Goal: Check status: Check status

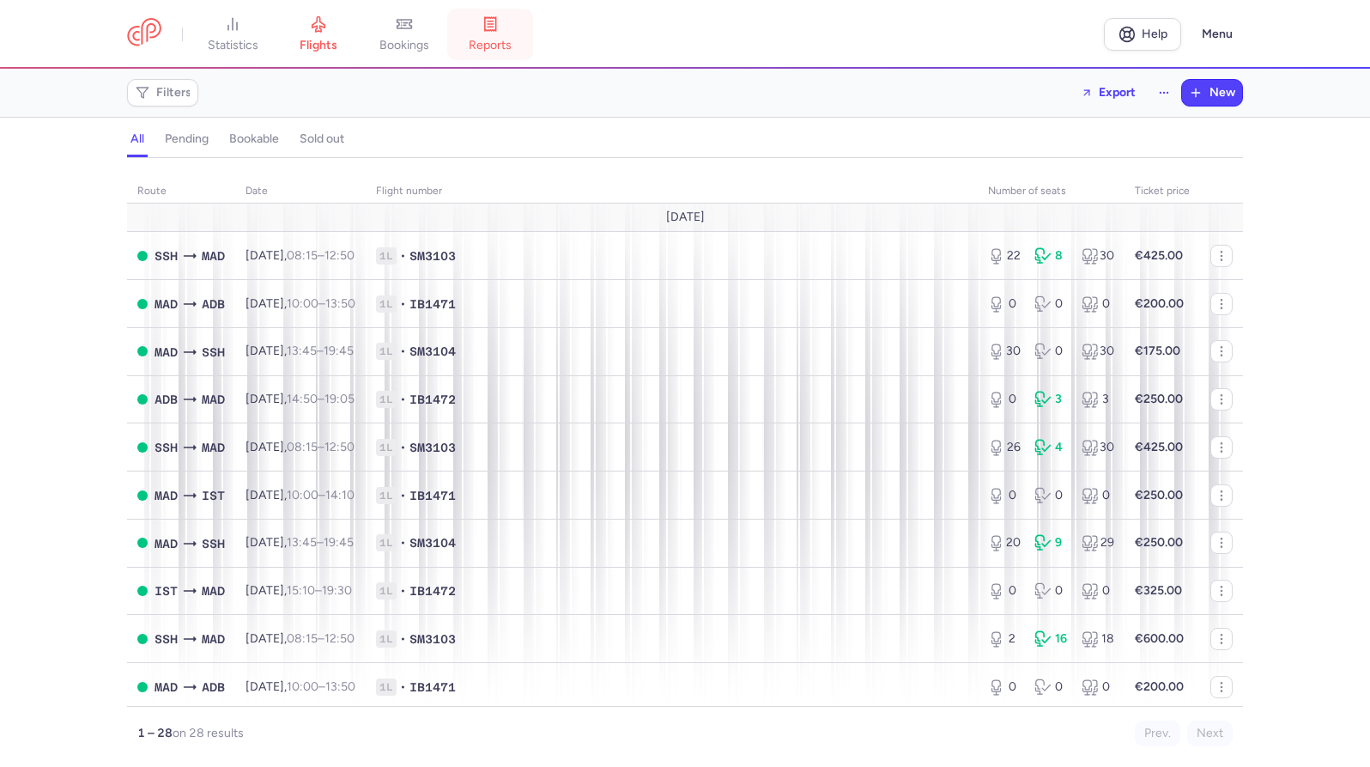
click at [495, 33] on link "reports" at bounding box center [490, 34] width 86 height 38
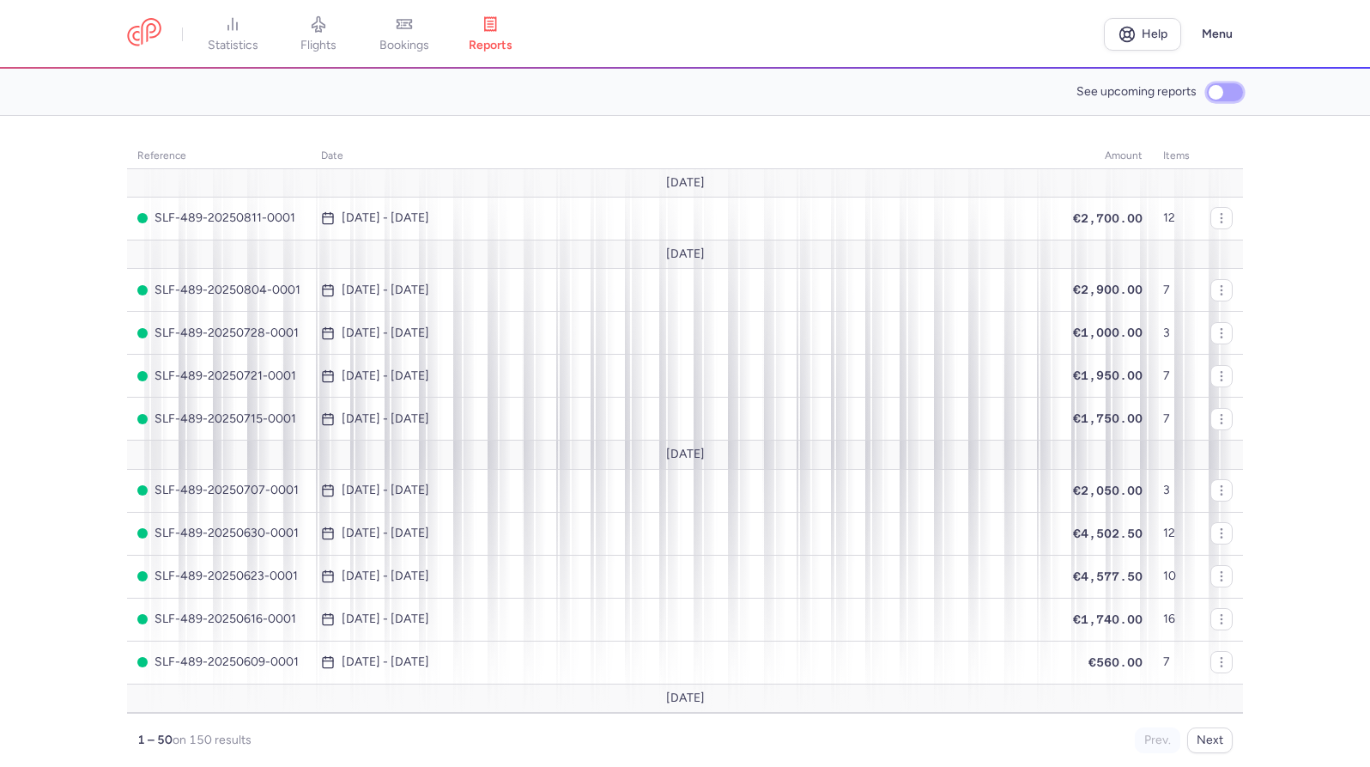
click at [1218, 88] on input "See upcoming reports" at bounding box center [1225, 92] width 36 height 18
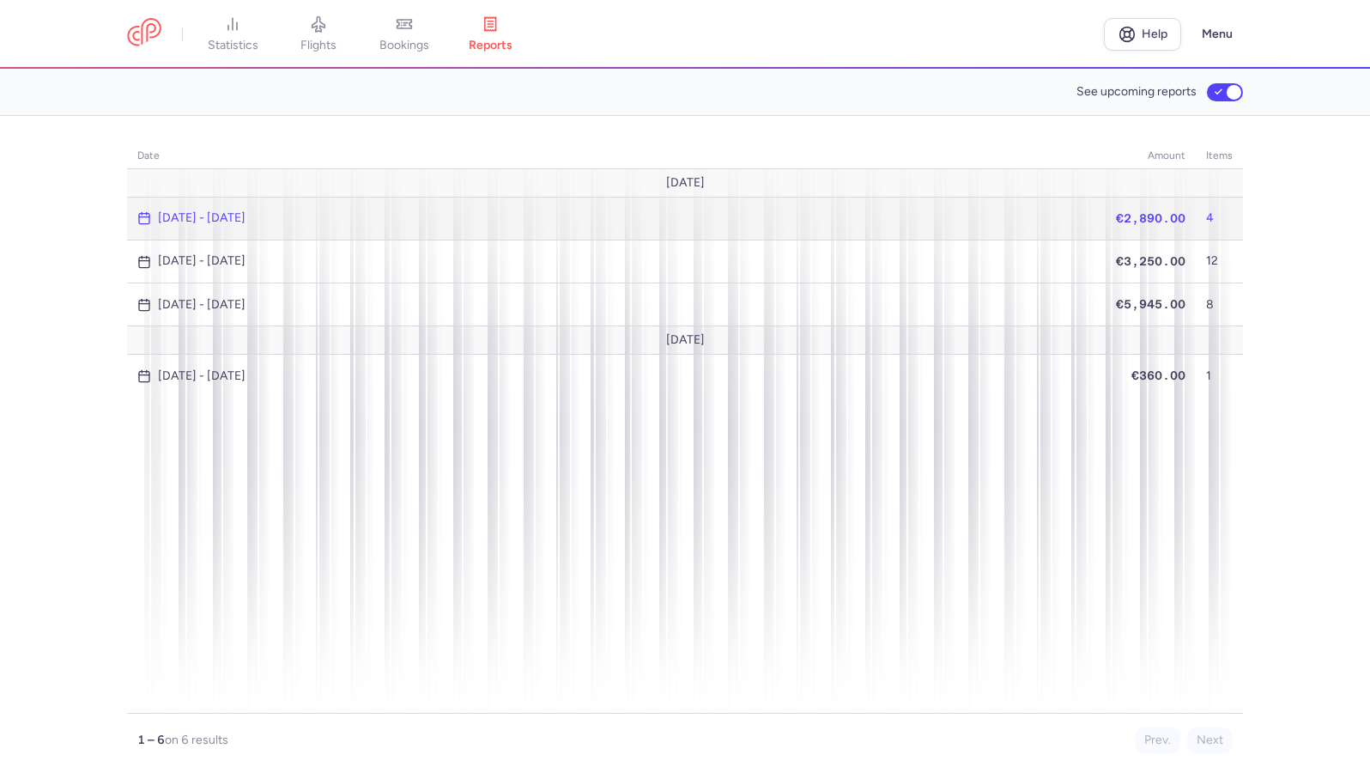
click at [1077, 216] on span "[DATE] - [DATE]" at bounding box center [616, 218] width 958 height 14
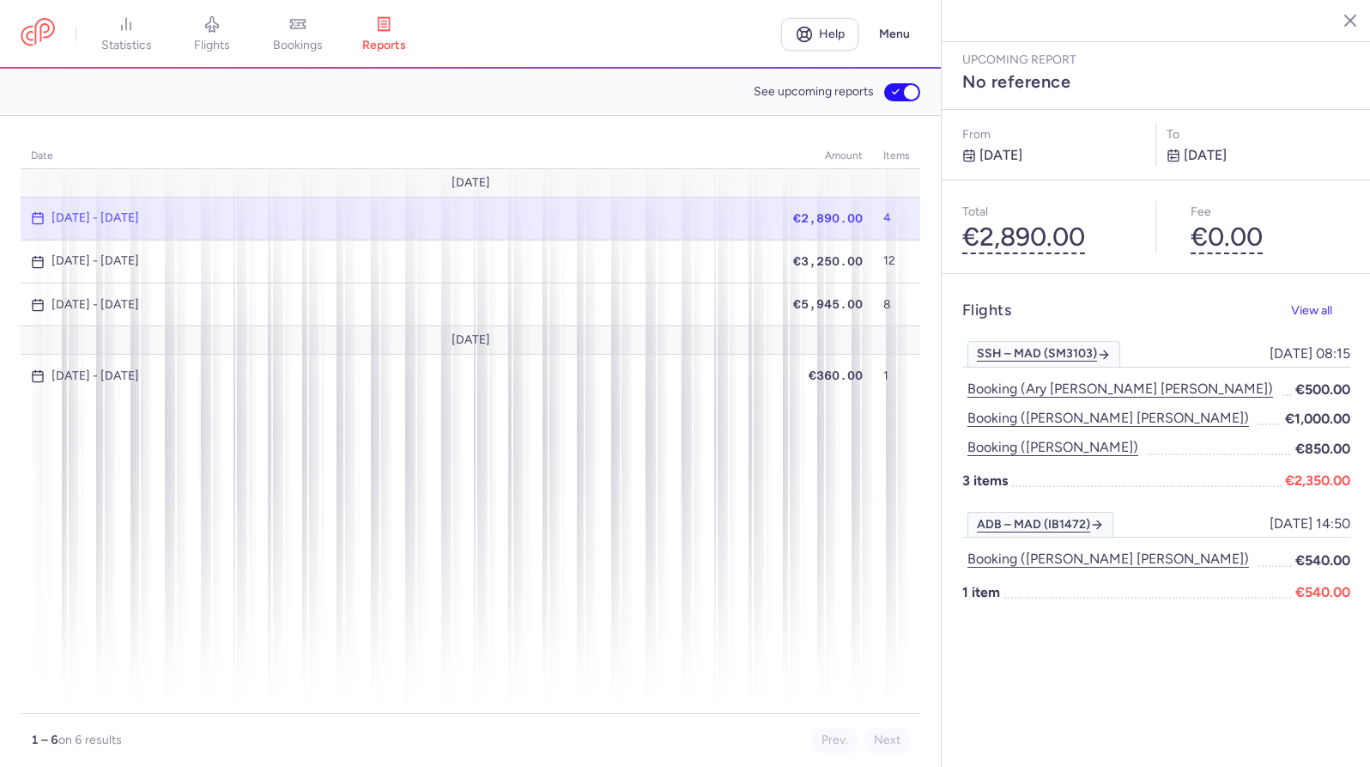
click at [904, 80] on label "See upcoming reports" at bounding box center [837, 92] width 167 height 26
click at [904, 83] on input "See upcoming reports" at bounding box center [902, 92] width 36 height 18
checkbox input "false"
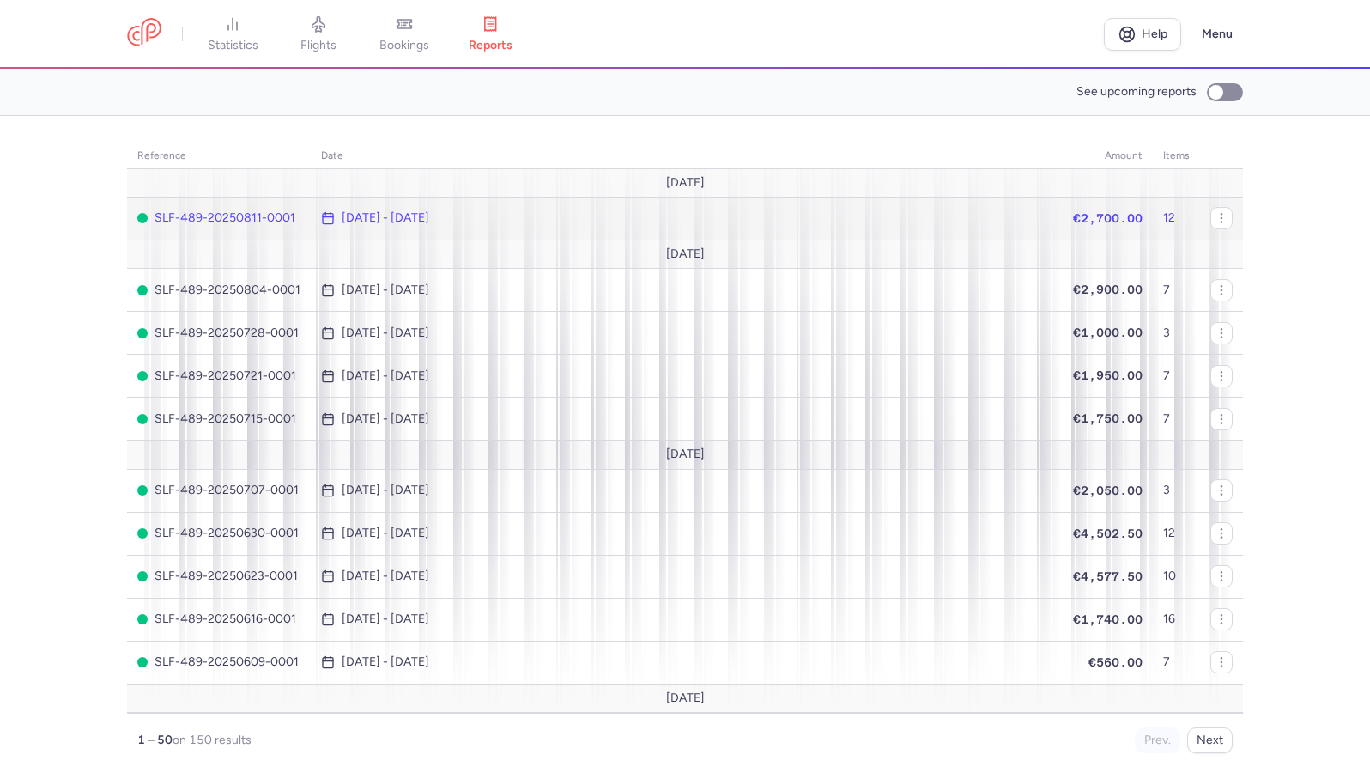
click at [1153, 216] on td "12" at bounding box center [1176, 218] width 47 height 43
click at [0, 0] on icon "button" at bounding box center [0, 0] width 0 height 0
